Goal: Find specific page/section: Find specific page/section

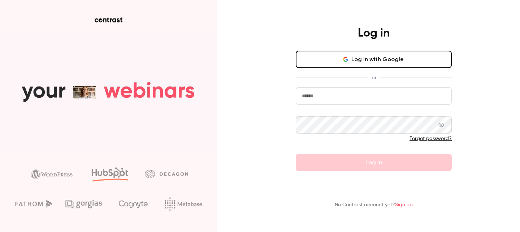
click at [333, 90] on input "email" at bounding box center [374, 95] width 156 height 17
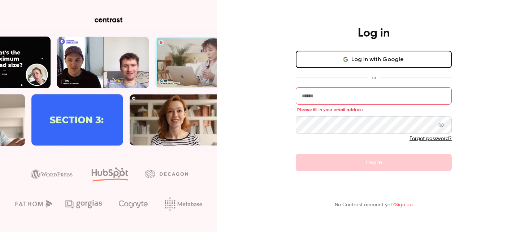
type input "**********"
